Goal: Find specific page/section: Find specific page/section

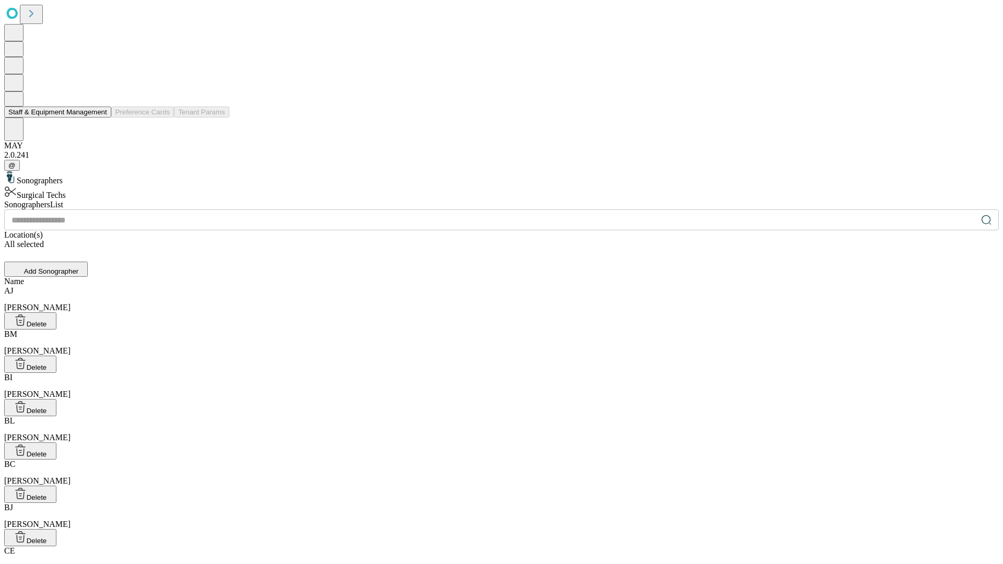
click at [100, 118] on button "Staff & Equipment Management" at bounding box center [57, 112] width 107 height 11
